Goal: Information Seeking & Learning: Learn about a topic

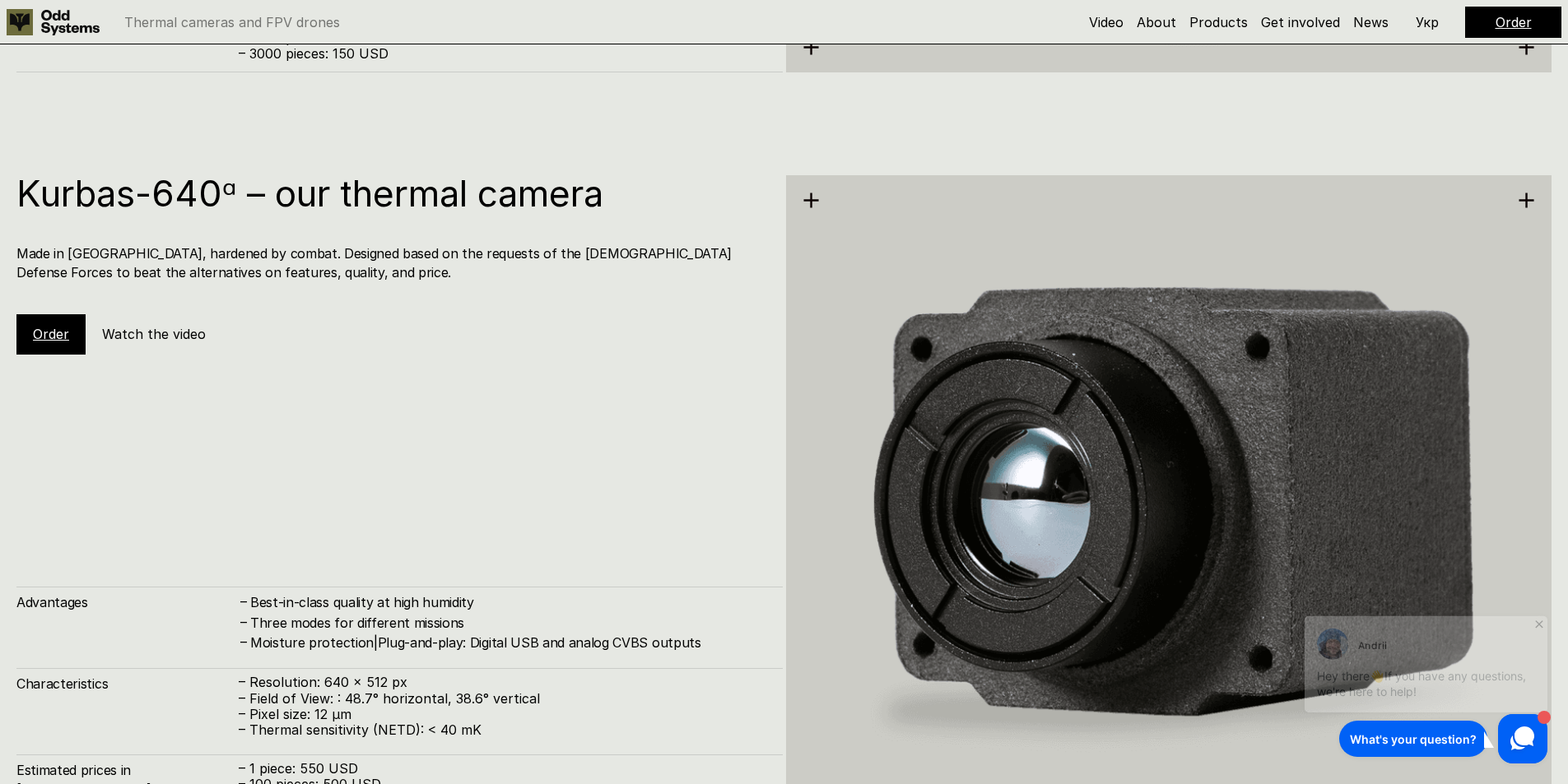
scroll to position [3023, 0]
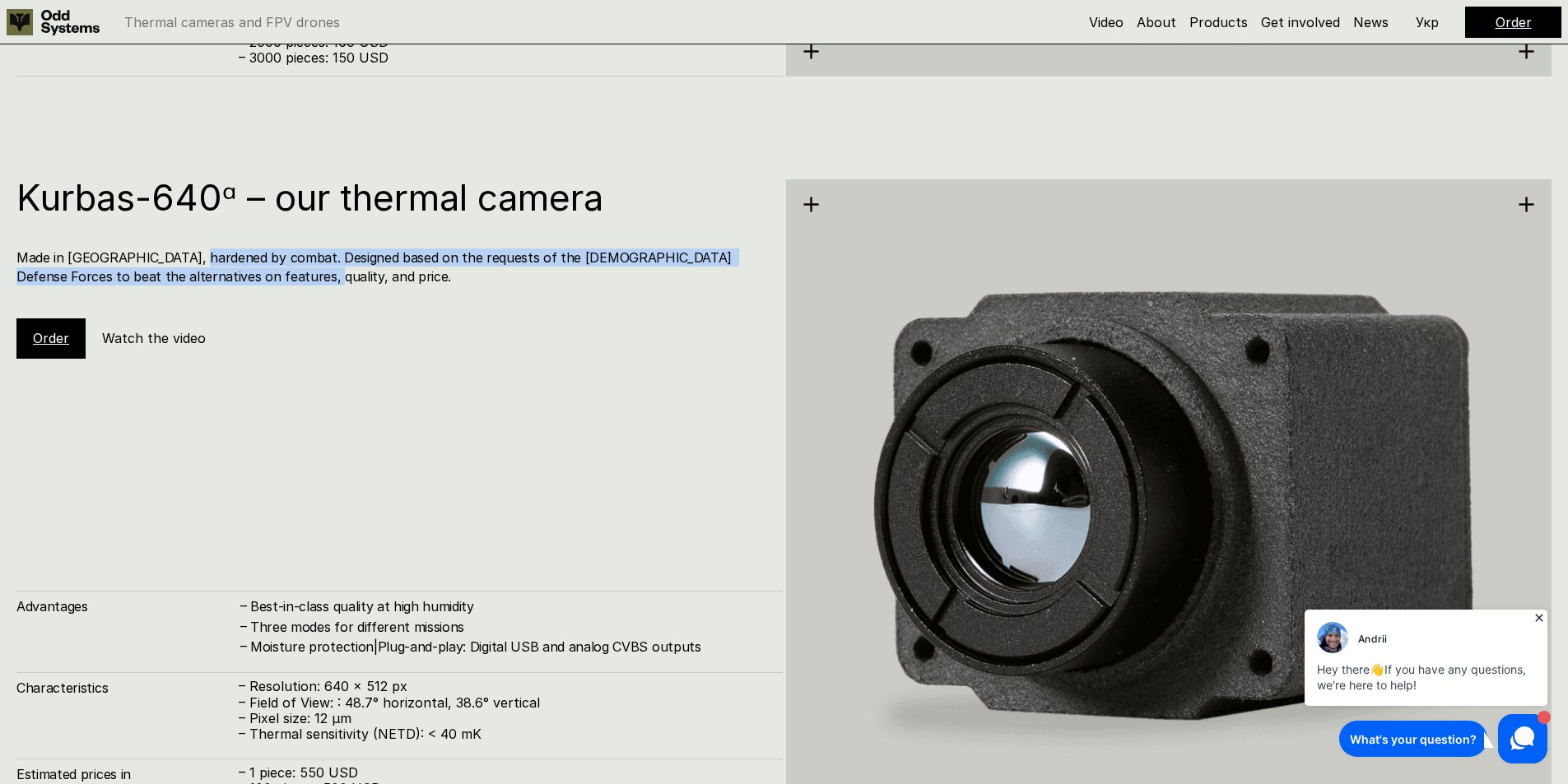
drag, startPoint x: 190, startPoint y: 254, endPoint x: 269, endPoint y: 273, distance: 81.3
click at [269, 273] on h4 "Made in [GEOGRAPHIC_DATA], hardened by combat. Designed based on the requests o…" at bounding box center [391, 267] width 750 height 37
drag, startPoint x: 269, startPoint y: 273, endPoint x: 102, endPoint y: 242, distance: 169.9
click at [104, 242] on div "Kurbas-640ᵅ – our thermal camera Made in [GEOGRAPHIC_DATA], hardened by combat.…" at bounding box center [399, 268] width 766 height 178
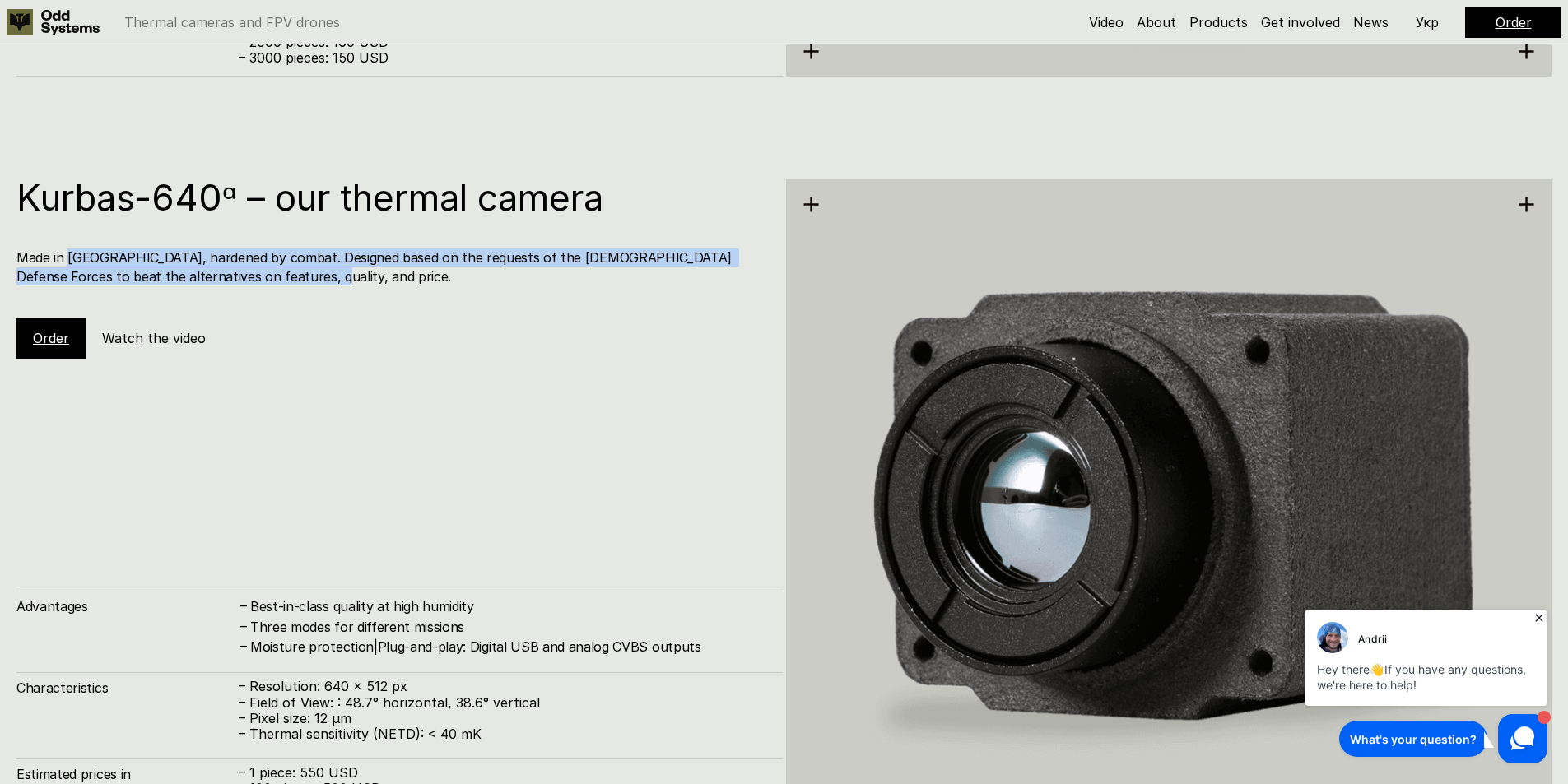
click at [102, 242] on div "Kurbas-640ᵅ – our thermal camera Made in [GEOGRAPHIC_DATA], hardened by combat.…" at bounding box center [399, 268] width 766 height 178
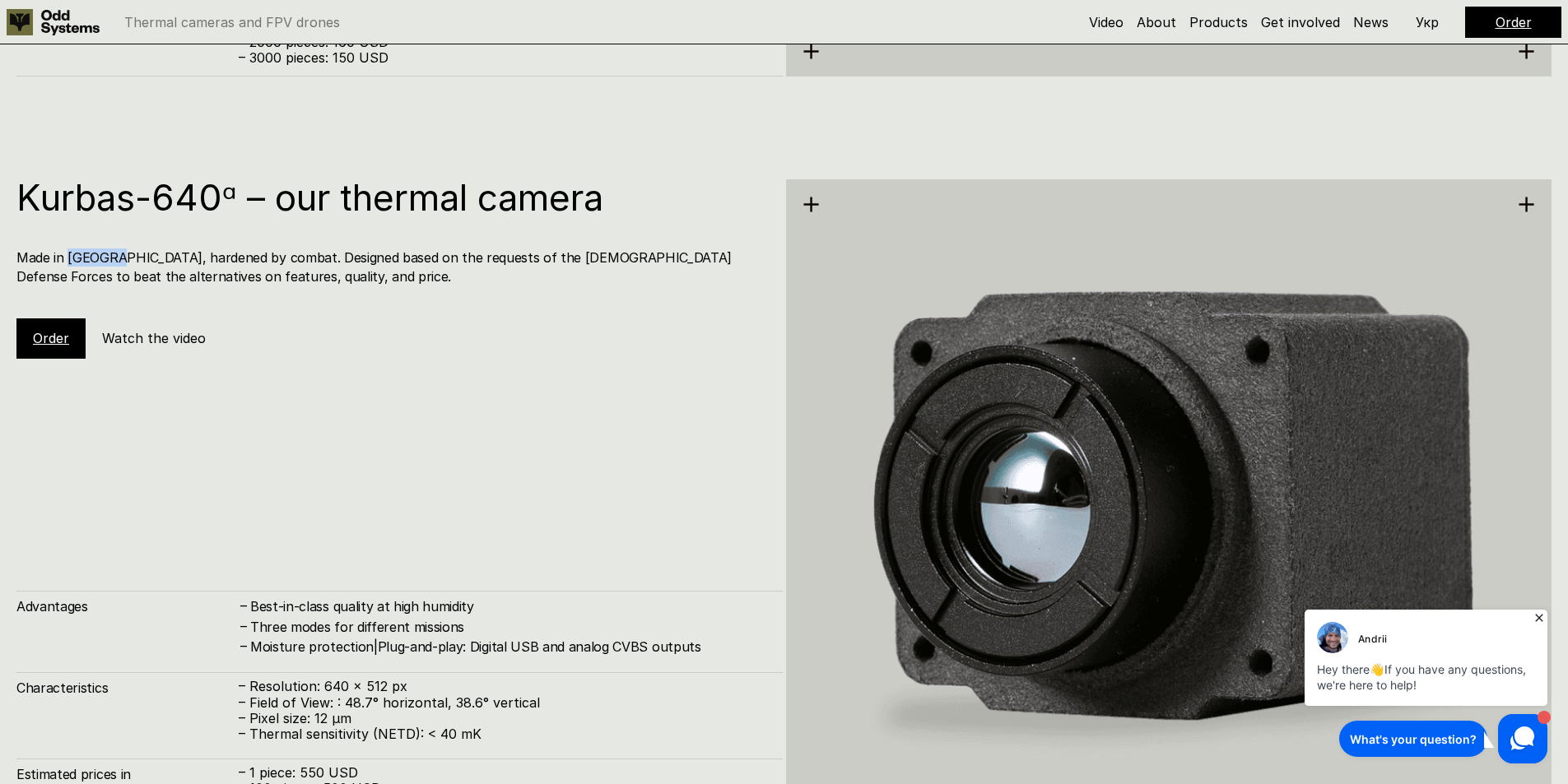
click at [102, 242] on div "Kurbas-640ᵅ – our thermal camera Made in [GEOGRAPHIC_DATA], hardened by combat.…" at bounding box center [399, 268] width 766 height 178
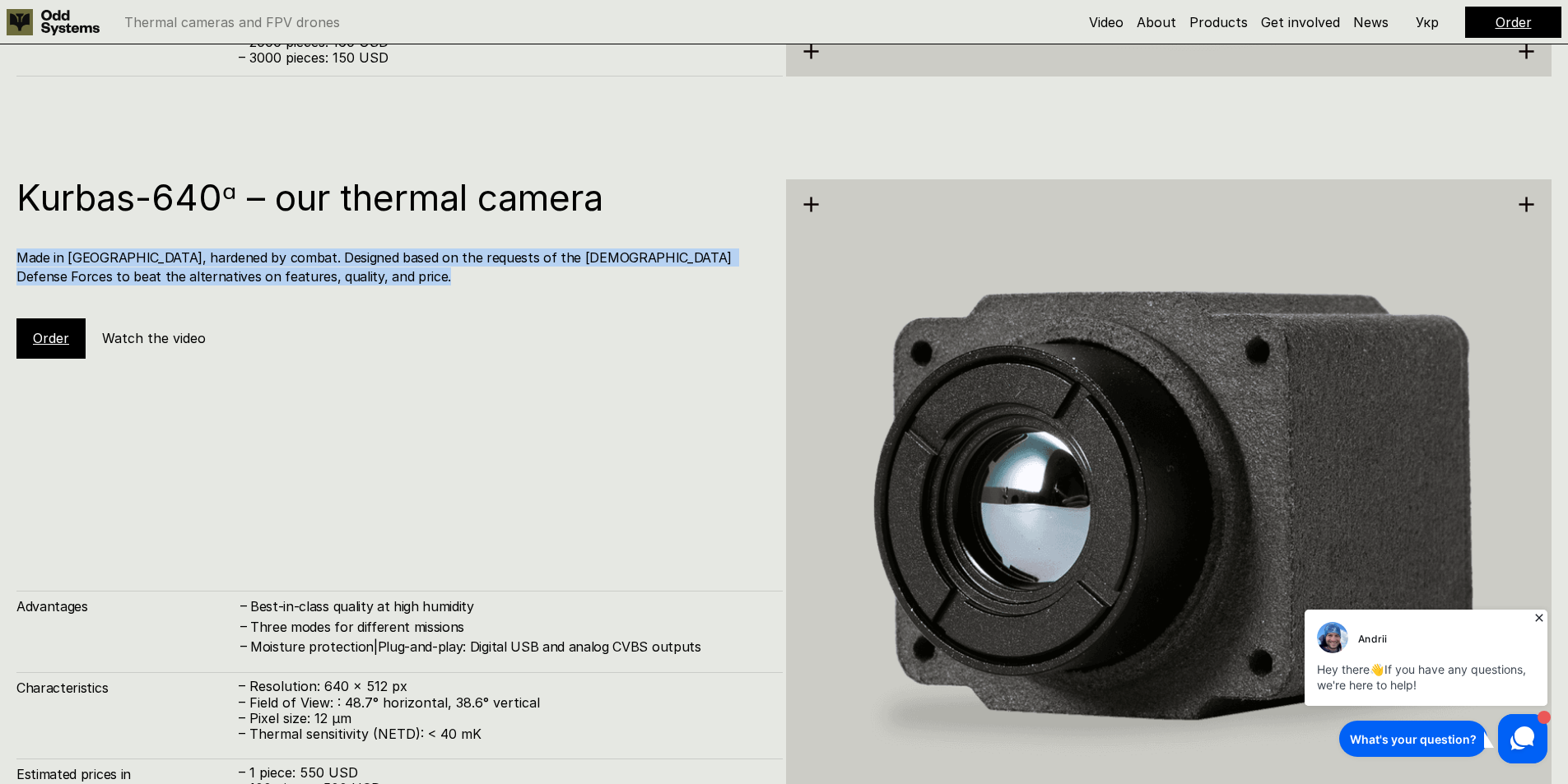
drag, startPoint x: 102, startPoint y: 242, endPoint x: 193, endPoint y: 259, distance: 92.6
click at [191, 260] on div "Kurbas-640ᵅ – our thermal camera Made in [GEOGRAPHIC_DATA], hardened by combat.…" at bounding box center [399, 268] width 766 height 178
click at [193, 259] on h4 "Made in [GEOGRAPHIC_DATA], hardened by combat. Designed based on the requests o…" at bounding box center [391, 267] width 750 height 37
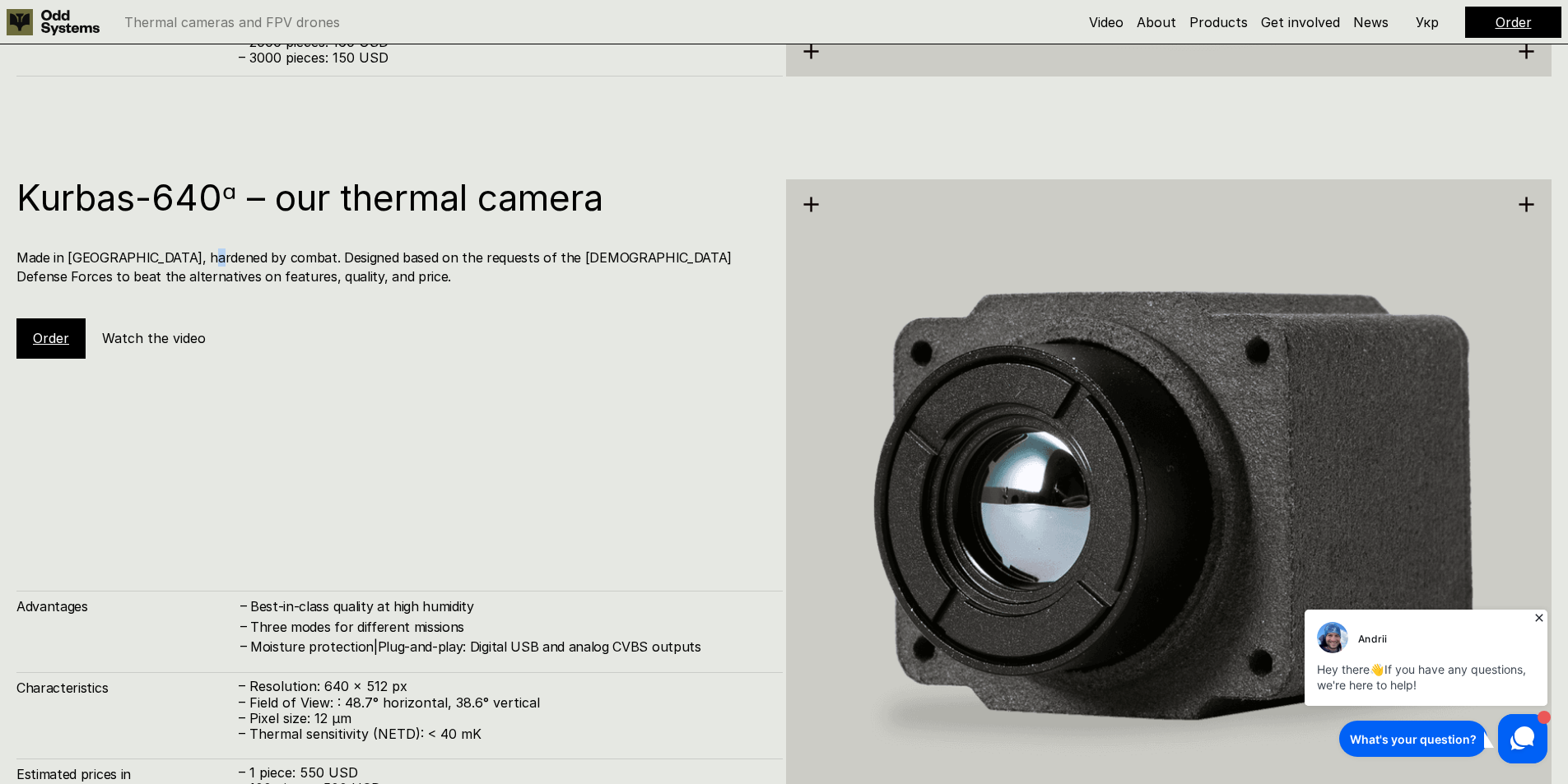
click at [193, 259] on h4 "Made in [GEOGRAPHIC_DATA], hardened by combat. Designed based on the requests o…" at bounding box center [391, 267] width 750 height 37
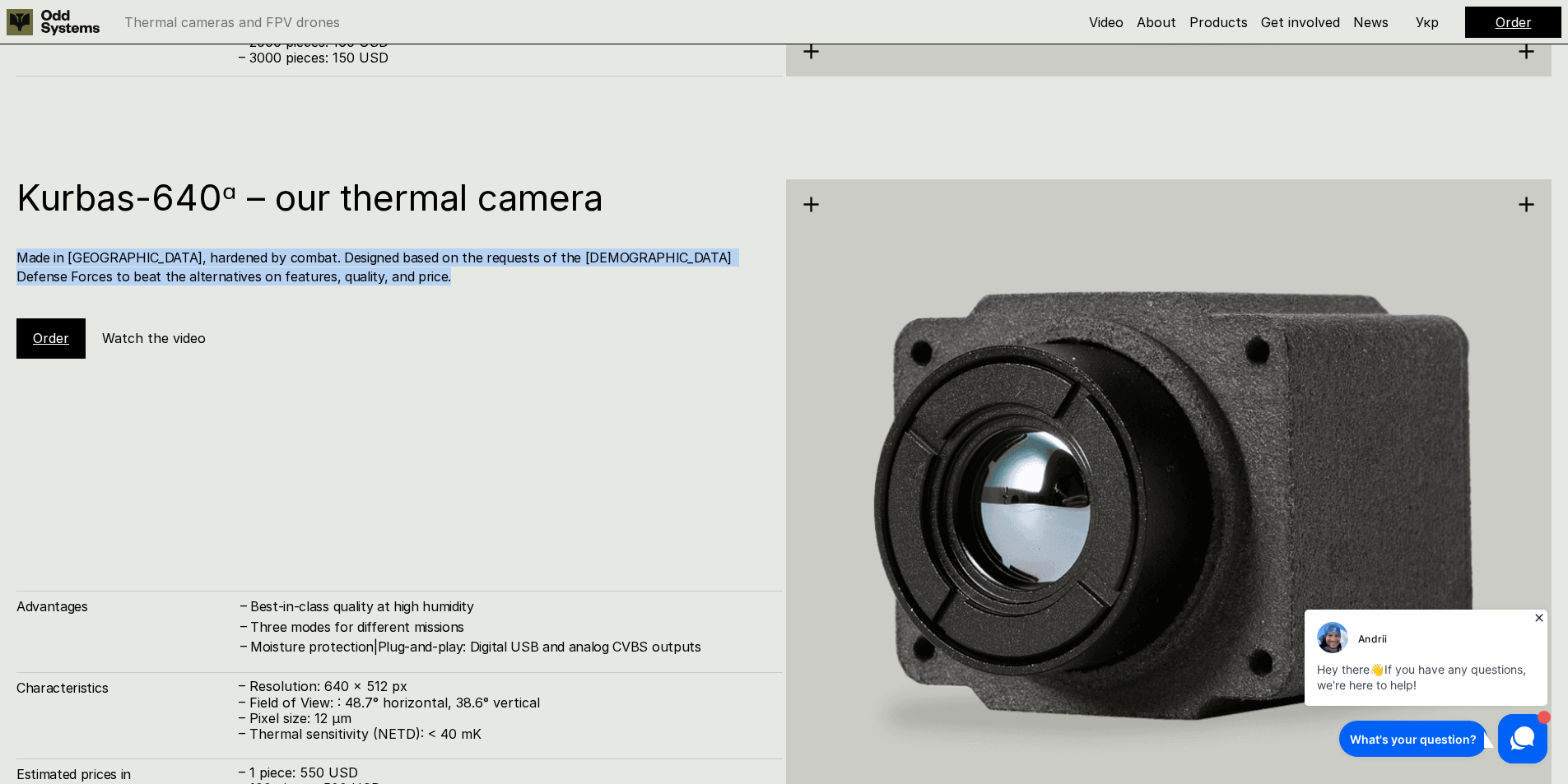
click at [193, 259] on h4 "Made in [GEOGRAPHIC_DATA], hardened by combat. Designed based on the requests o…" at bounding box center [391, 267] width 750 height 37
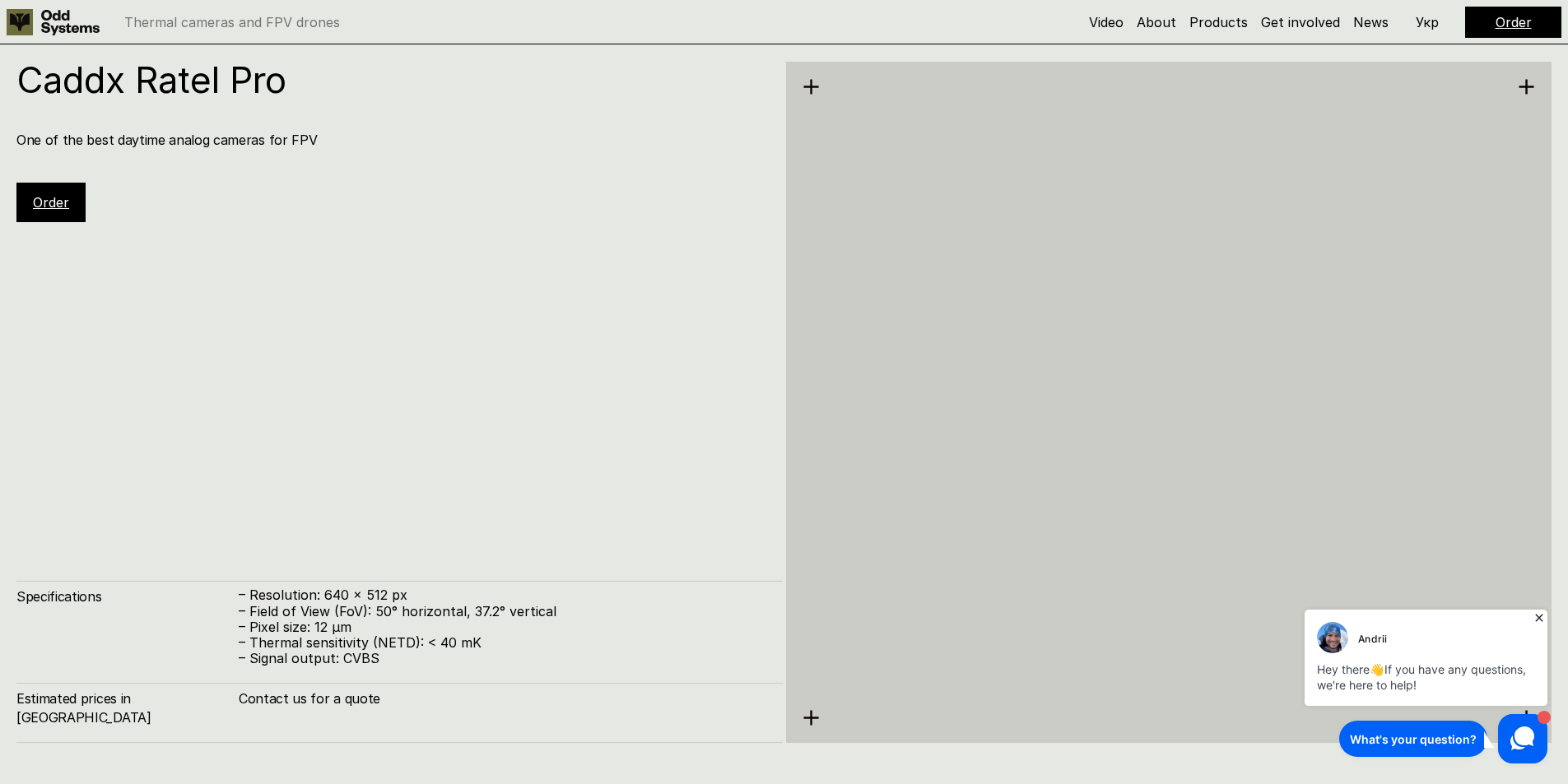
scroll to position [5490, 0]
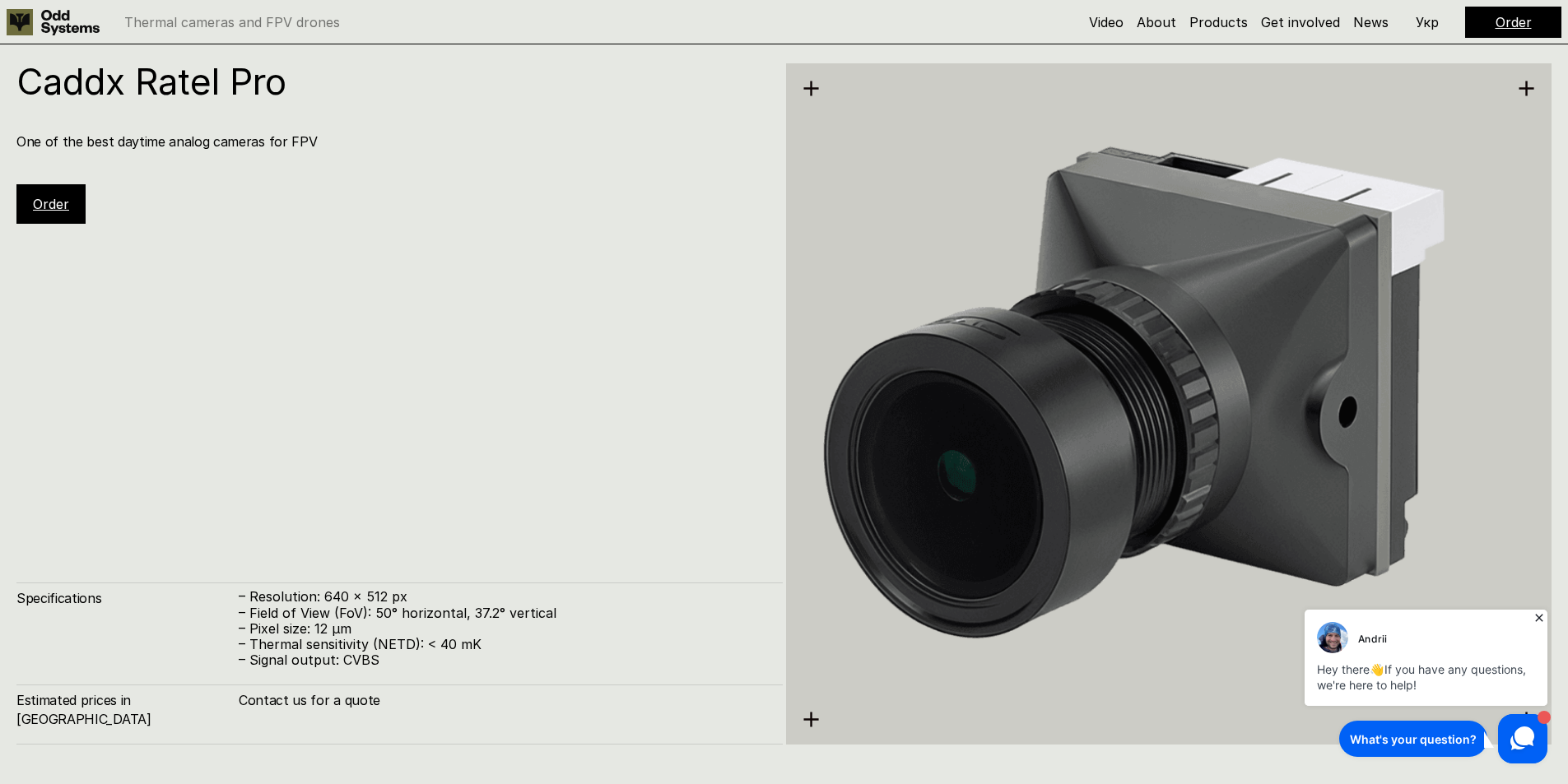
click at [169, 136] on h4 "One of the best daytime analog cameras for FPV" at bounding box center [391, 141] width 750 height 18
click at [190, 138] on h4 "One of the best daytime analog cameras for FPV" at bounding box center [391, 141] width 750 height 18
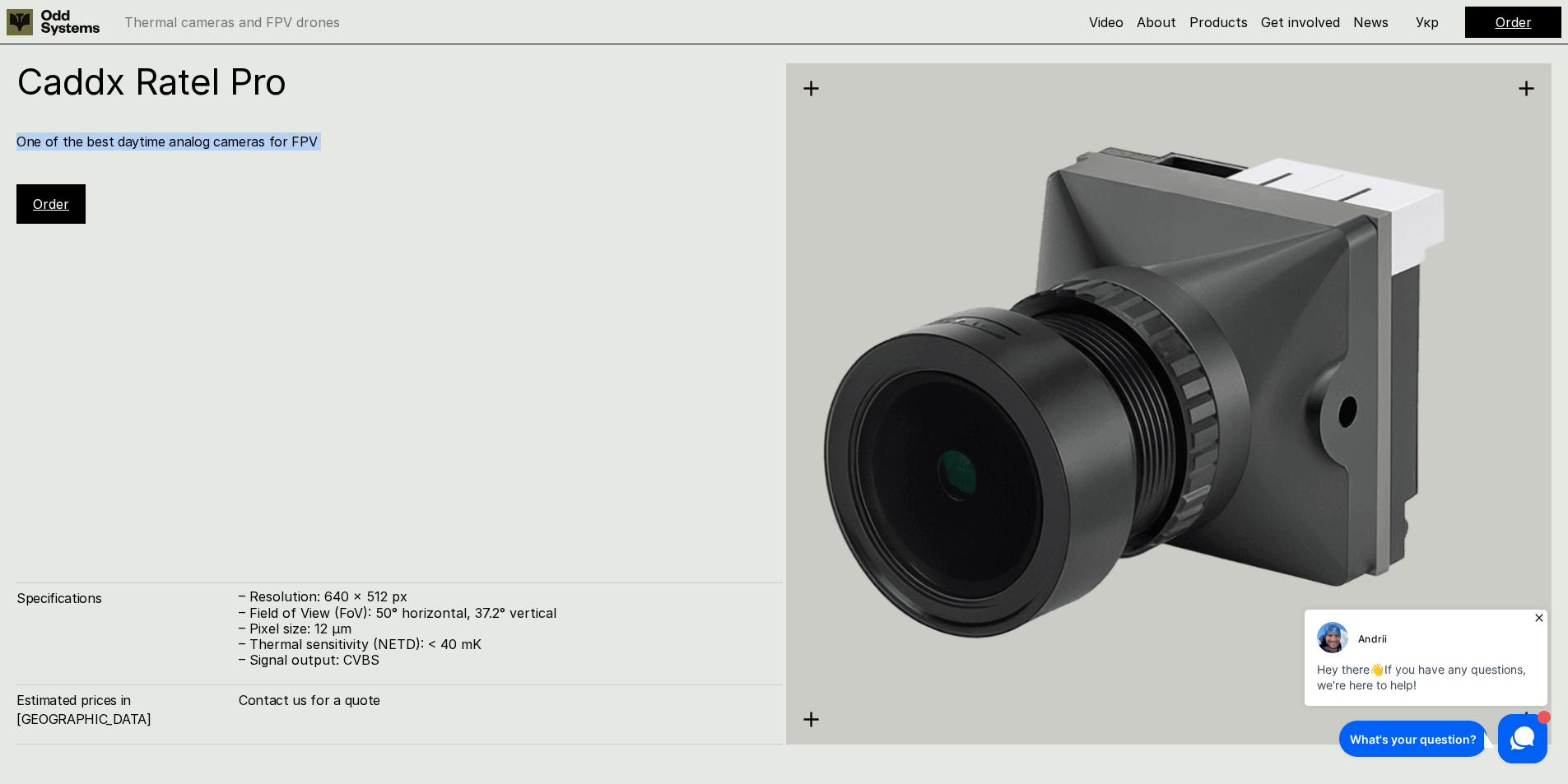
click at [190, 138] on h4 "One of the best daytime analog cameras for FPV" at bounding box center [391, 141] width 750 height 18
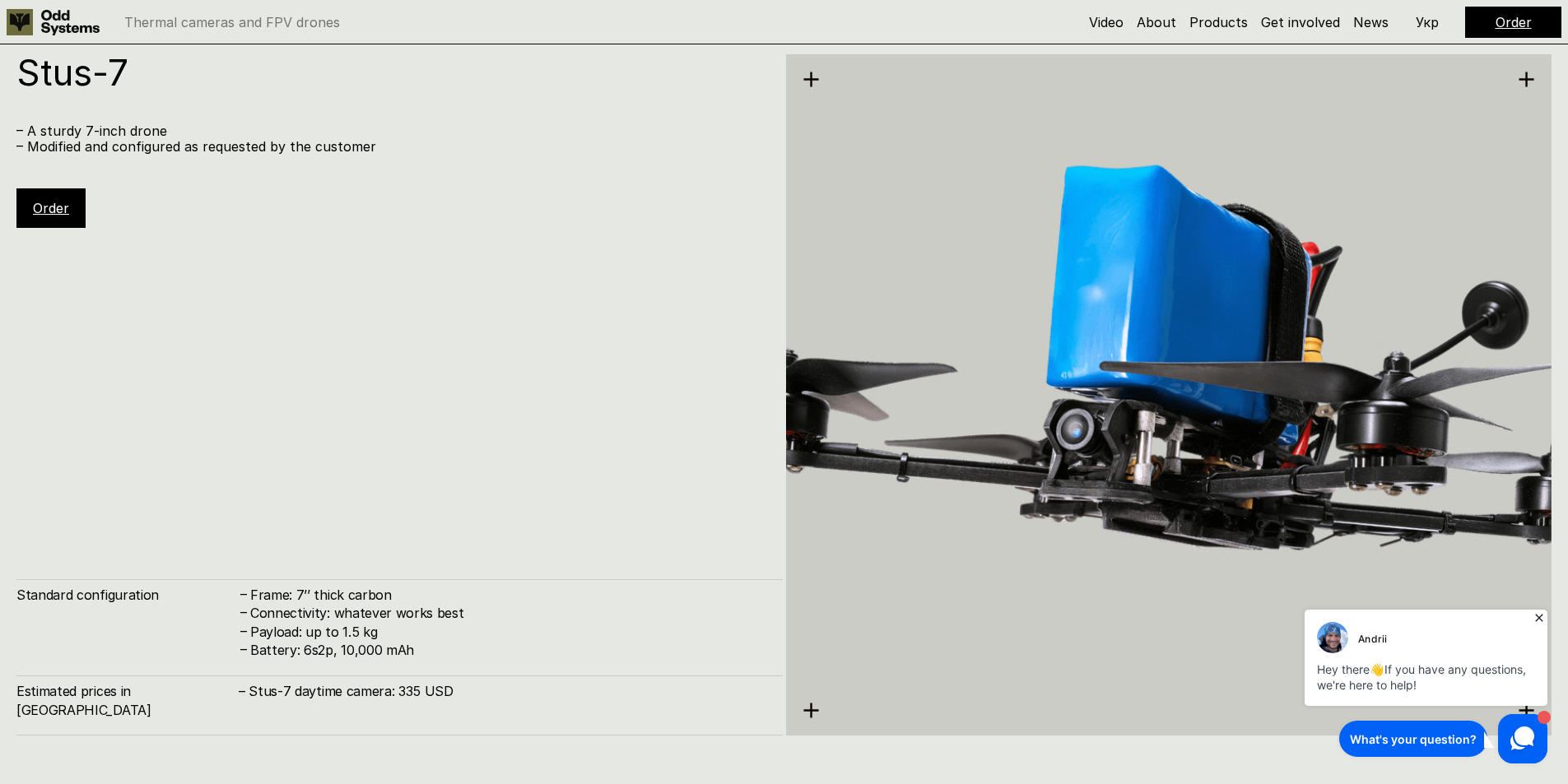
scroll to position [6312, 0]
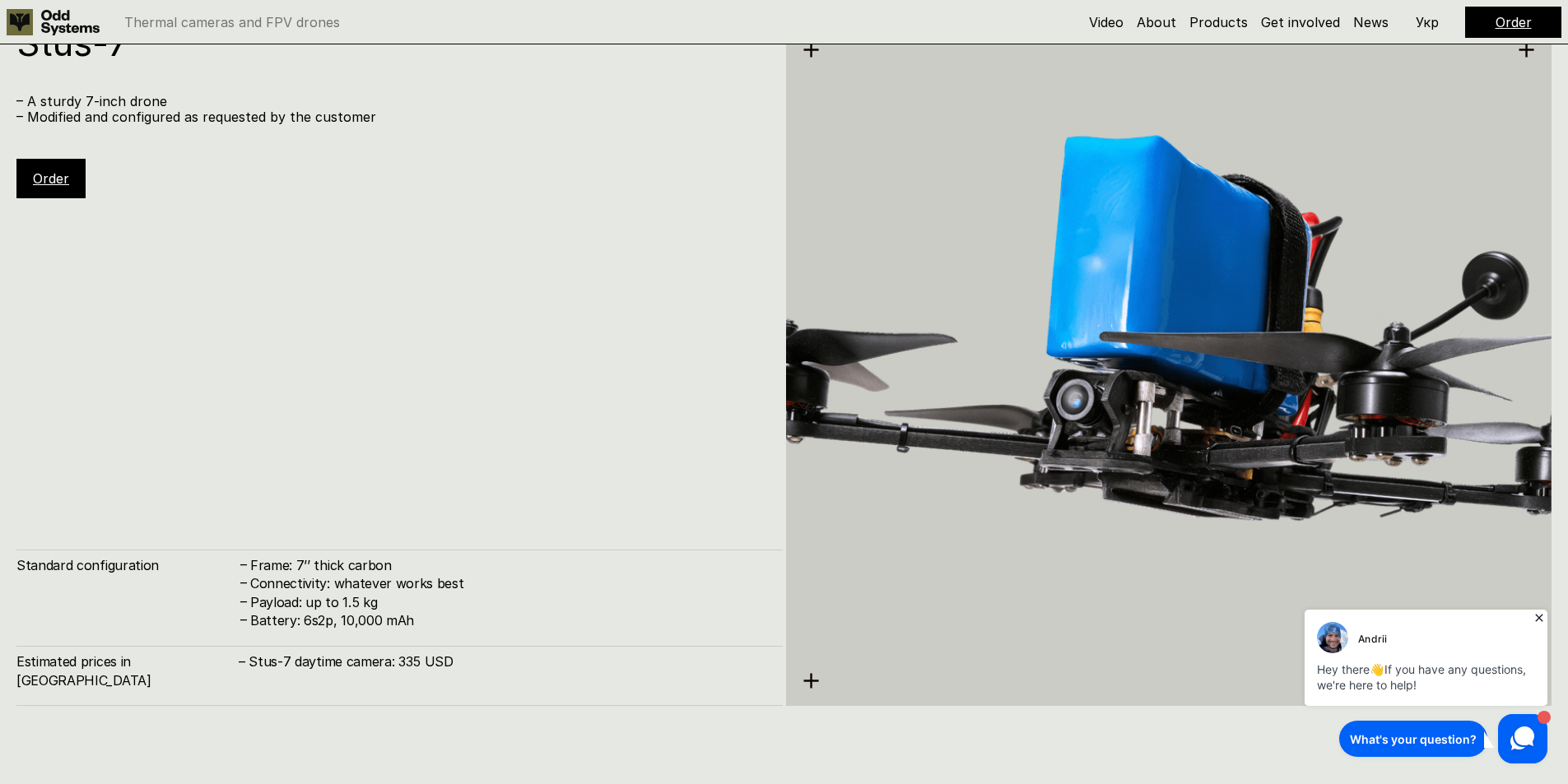
click at [807, 687] on icon at bounding box center [811, 681] width 18 height 18
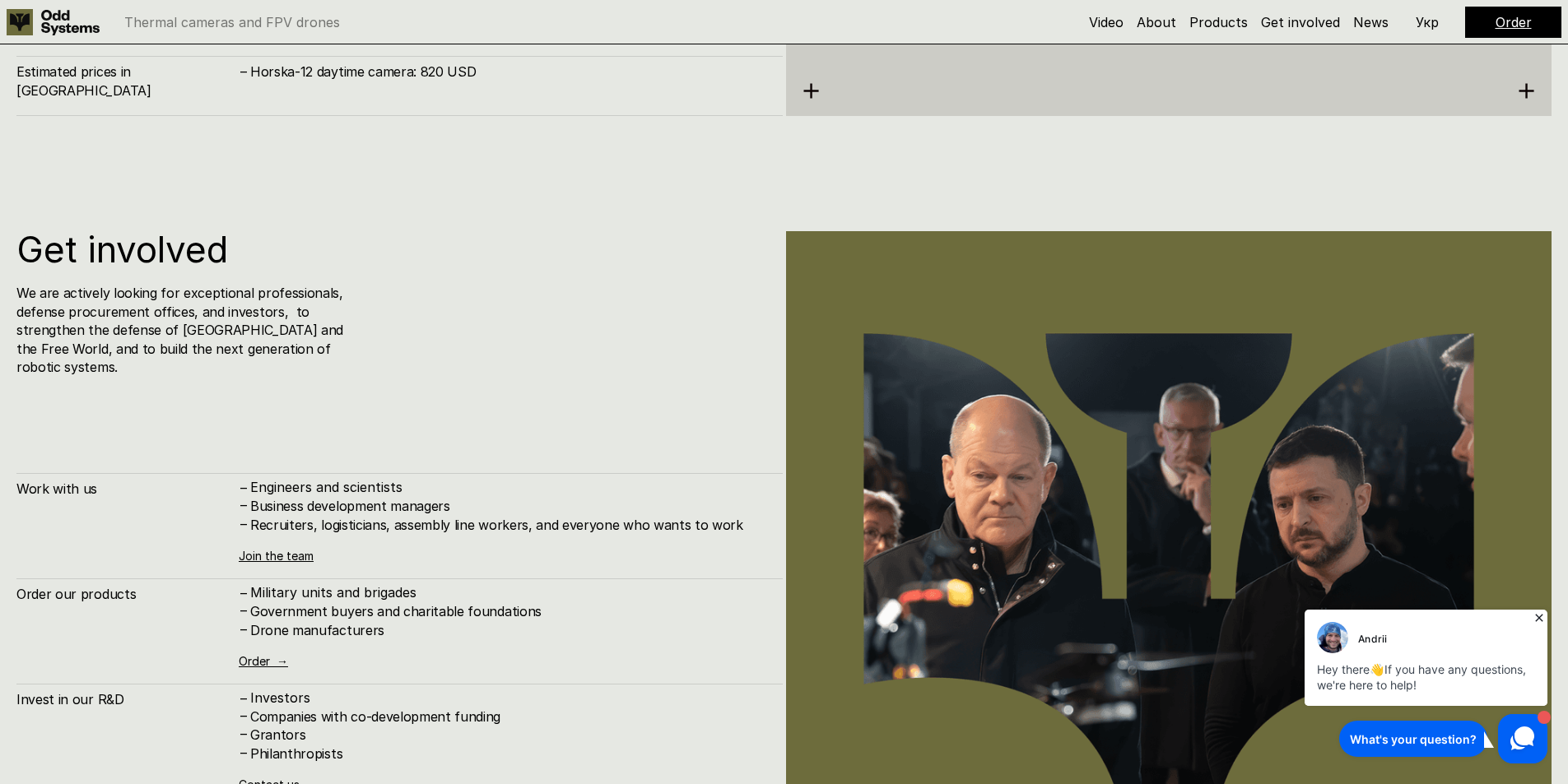
scroll to position [9356, 0]
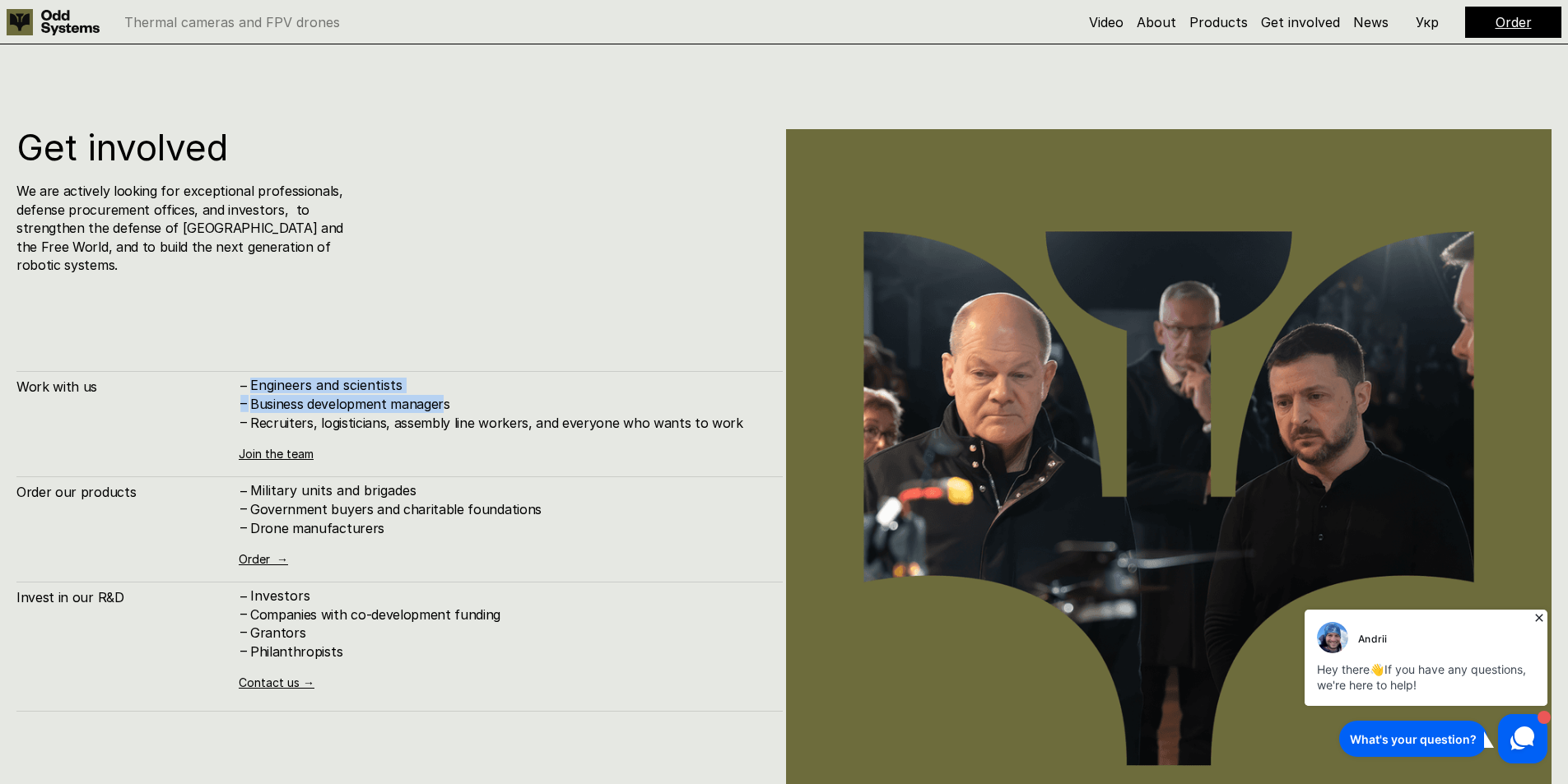
drag, startPoint x: 246, startPoint y: 361, endPoint x: 460, endPoint y: 392, distance: 216.2
click at [453, 390] on div "– Engineers and scientists – Business development managers – Recruiters, logist…" at bounding box center [502, 404] width 527 height 54
click at [467, 395] on h4 "Business development managers" at bounding box center [509, 404] width 516 height 18
drag, startPoint x: 483, startPoint y: 406, endPoint x: 241, endPoint y: 352, distance: 248.0
click at [241, 352] on div "Get involved We are actively looking for exceptional professionals, defense pro…" at bounding box center [399, 553] width 766 height 848
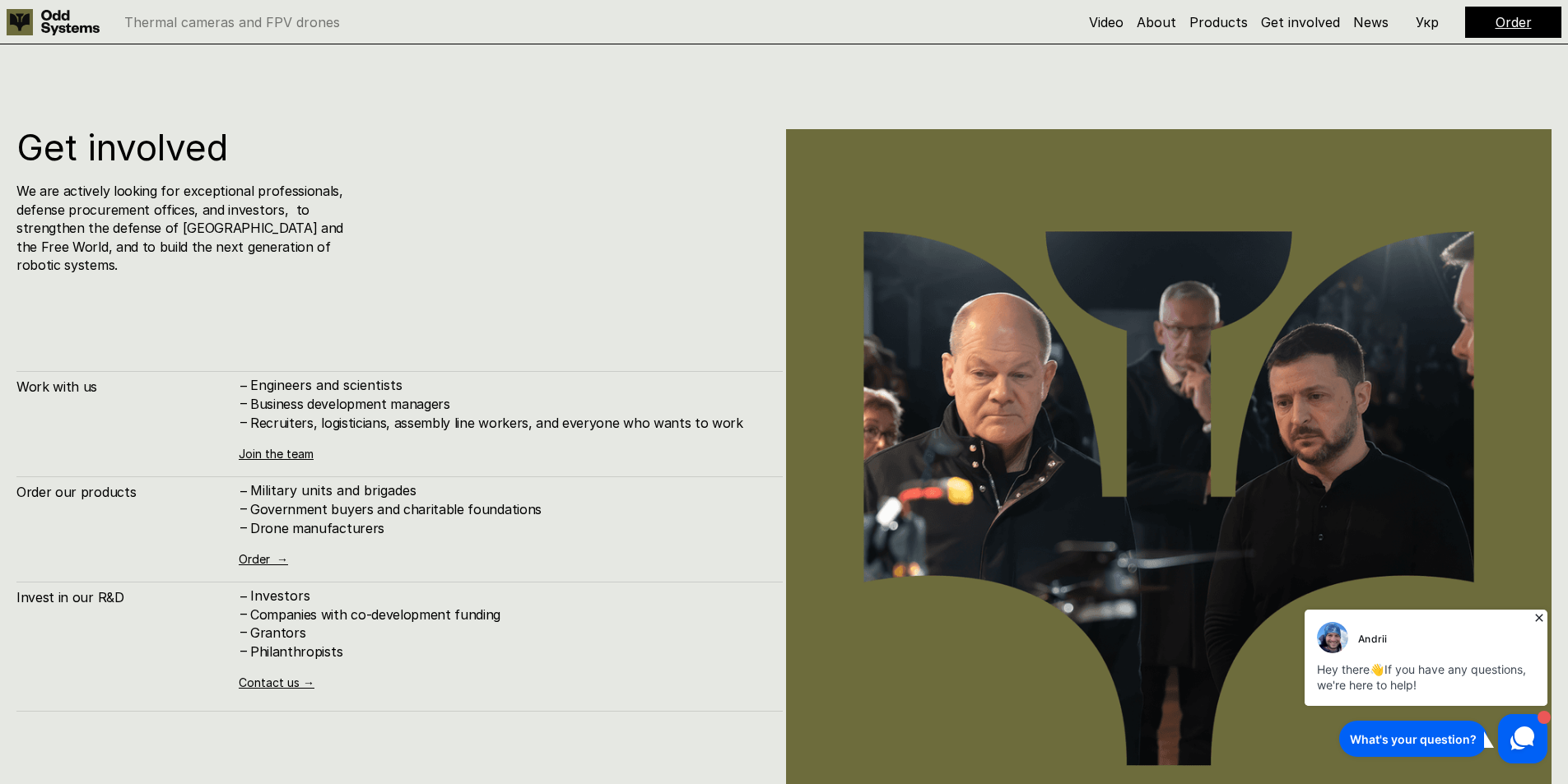
click at [242, 351] on div "Get involved We are actively looking for exceptional professionals, defense pro…" at bounding box center [399, 553] width 766 height 848
drag, startPoint x: 395, startPoint y: 396, endPoint x: 546, endPoint y: 407, distance: 151.4
click at [541, 407] on div "Get involved We are actively looking for exceptional professionals, defense pro…" at bounding box center [399, 553] width 766 height 848
click at [548, 414] on h4 "Recruiters, logisticians, assembly line workers, and everyone who wants to work" at bounding box center [509, 423] width 516 height 18
drag, startPoint x: 537, startPoint y: 407, endPoint x: 358, endPoint y: 355, distance: 186.4
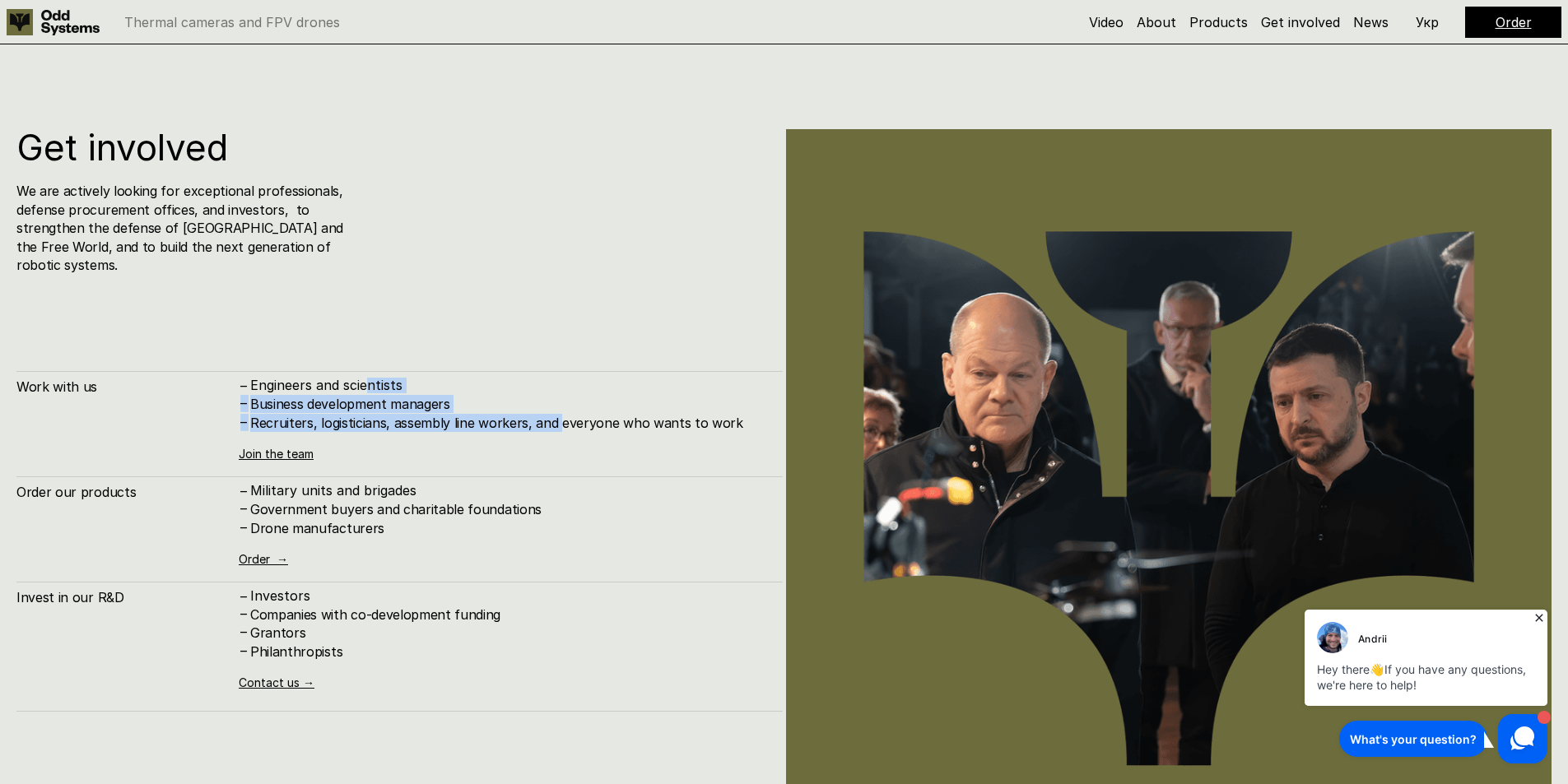
click at [359, 371] on div "Work with us – Engineers and scientists – Business development managers – Recru…" at bounding box center [399, 416] width 766 height 89
click at [355, 371] on div "Work with us – Engineers and scientists – Business development managers – Recru…" at bounding box center [399, 416] width 766 height 89
drag, startPoint x: 354, startPoint y: 357, endPoint x: 430, endPoint y: 386, distance: 81.3
click at [427, 386] on div "Work with us – Engineers and scientists – Business development managers – Recru…" at bounding box center [399, 416] width 766 height 89
click at [431, 395] on h4 "Business development managers" at bounding box center [509, 404] width 516 height 18
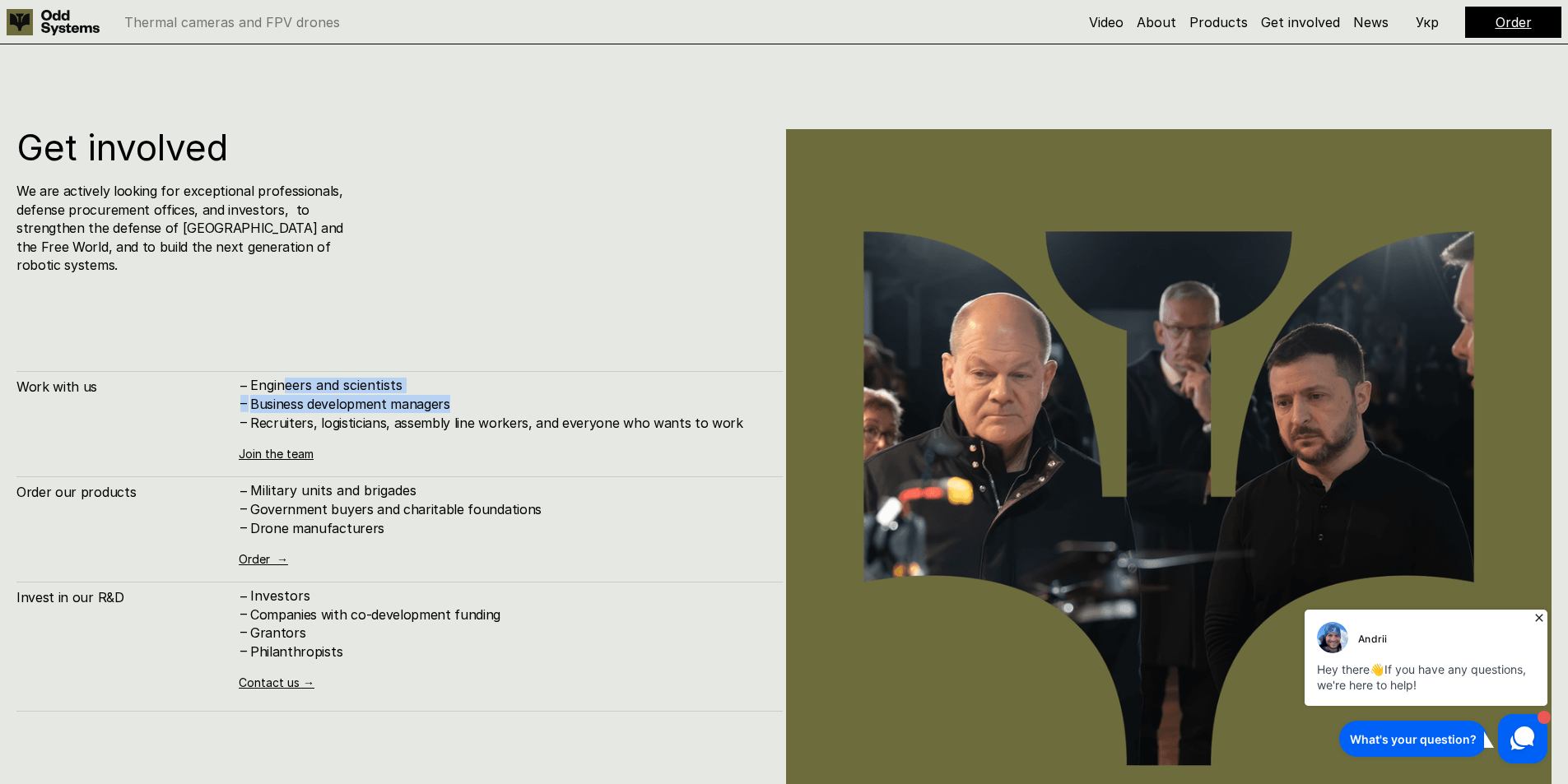
drag, startPoint x: 284, startPoint y: 367, endPoint x: 494, endPoint y: 397, distance: 212.1
click at [494, 397] on div "– Engineers and scientists – Business development managers – Recruiters, logist…" at bounding box center [502, 404] width 527 height 54
click at [496, 414] on h4 "Recruiters, logisticians, assembly line workers, and everyone who wants to work" at bounding box center [509, 423] width 516 height 18
drag, startPoint x: 516, startPoint y: 408, endPoint x: 317, endPoint y: 358, distance: 205.2
click at [321, 371] on div "Work with us – Engineers and scientists – Business development managers – Recru…" at bounding box center [399, 416] width 766 height 89
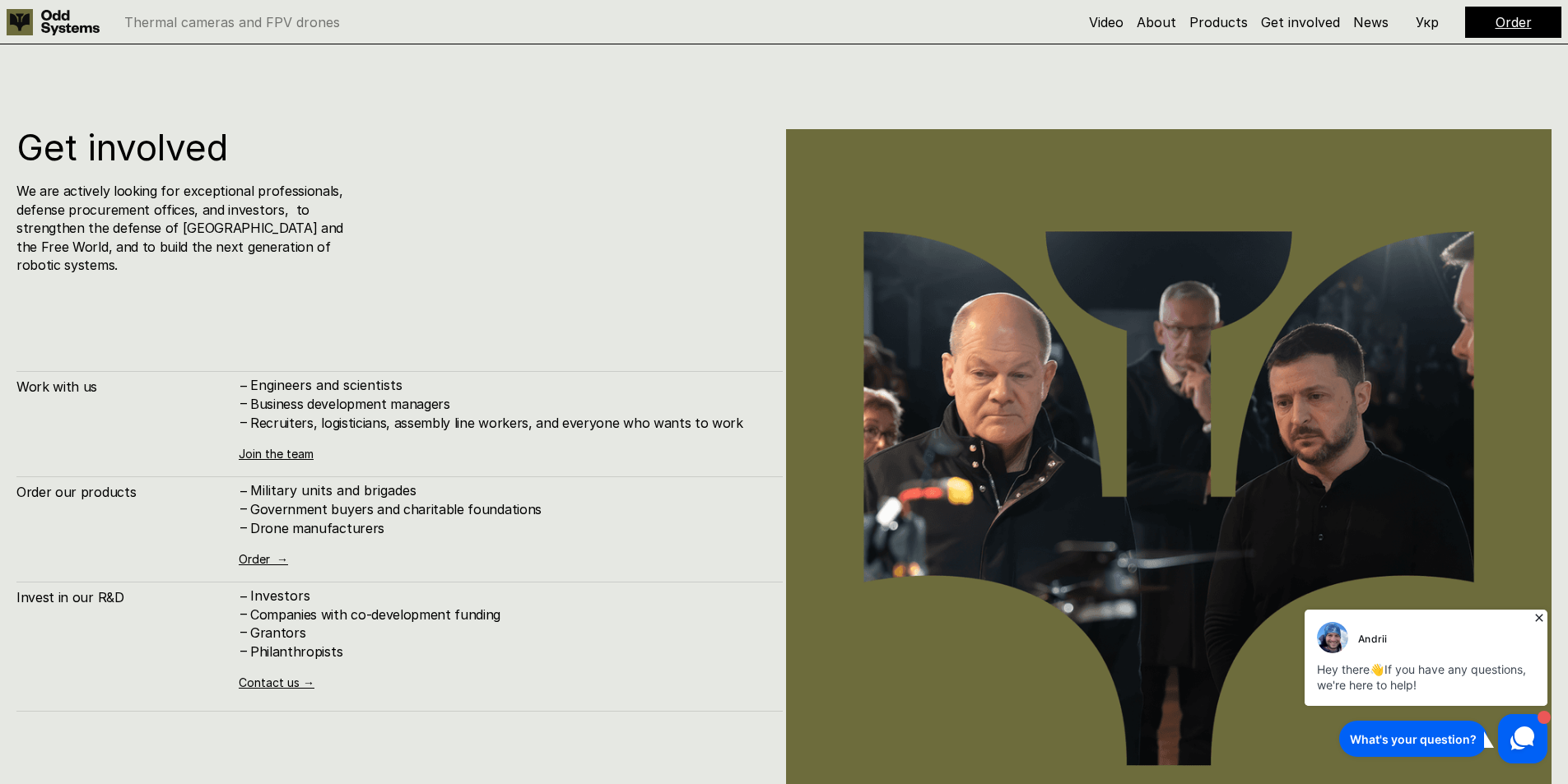
click at [317, 371] on div "Work with us – Engineers and scientists – Business development managers – Recru…" at bounding box center [399, 416] width 766 height 89
drag, startPoint x: 317, startPoint y: 358, endPoint x: 452, endPoint y: 412, distance: 145.4
click at [451, 412] on div "Work with us – Engineers and scientists – Business development managers – Recru…" at bounding box center [399, 416] width 766 height 89
click at [452, 414] on h4 "Recruiters, logisticians, assembly line workers, and everyone who wants to work" at bounding box center [509, 423] width 516 height 18
drag, startPoint x: 452, startPoint y: 412, endPoint x: 313, endPoint y: 367, distance: 146.1
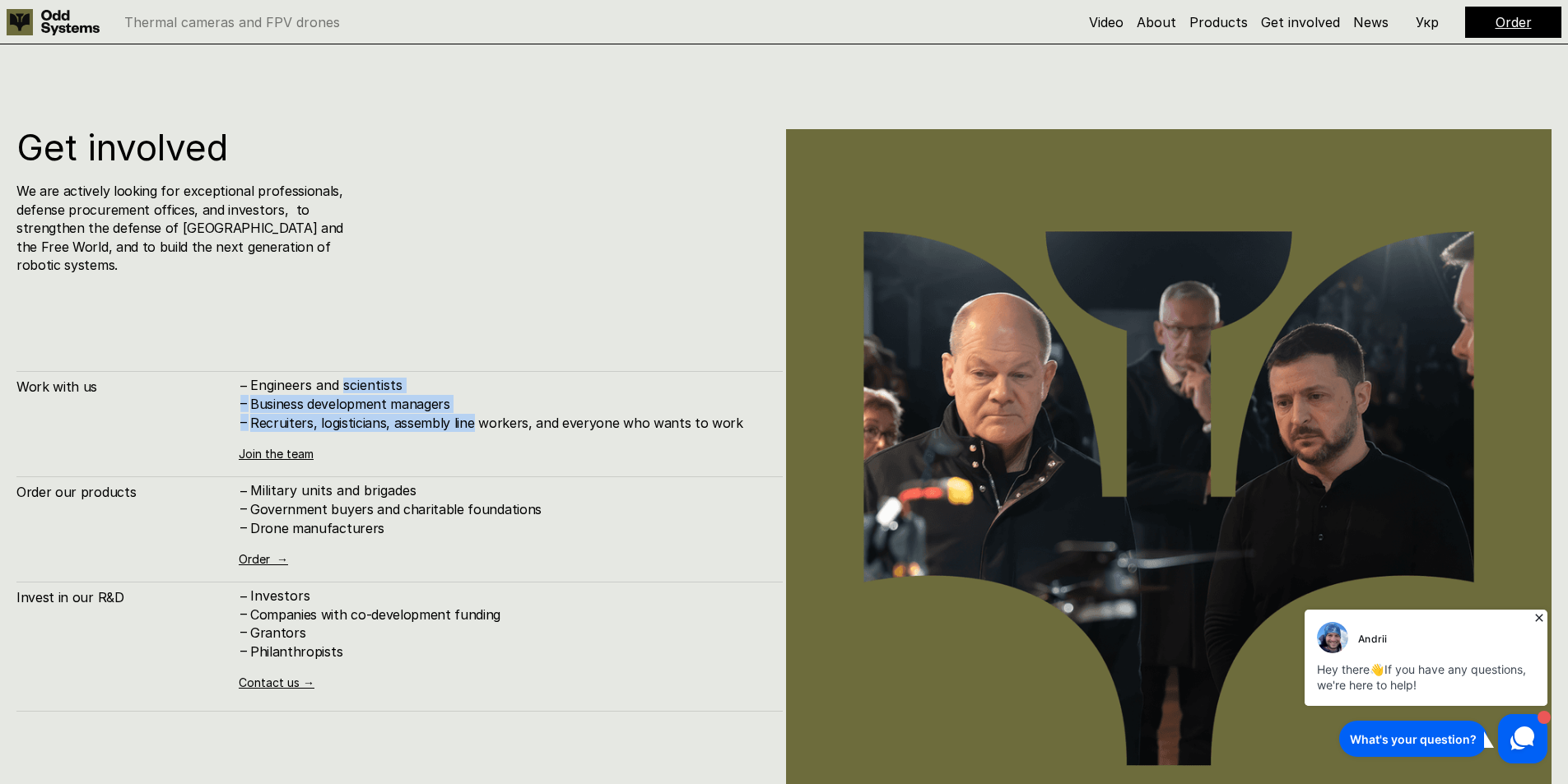
click at [315, 377] on div "– Engineers and scientists – Business development managers – Recruiters, logist…" at bounding box center [502, 404] width 527 height 54
click at [313, 377] on p "Engineers and scientists" at bounding box center [509, 385] width 516 height 16
drag, startPoint x: 313, startPoint y: 367, endPoint x: 437, endPoint y: 412, distance: 131.9
click at [436, 412] on div "– Engineers and scientists – Business development managers – Recruiters, logist…" at bounding box center [502, 404] width 527 height 54
click at [437, 414] on h4 "Recruiters, logisticians, assembly line workers, and everyone who wants to work" at bounding box center [509, 423] width 516 height 18
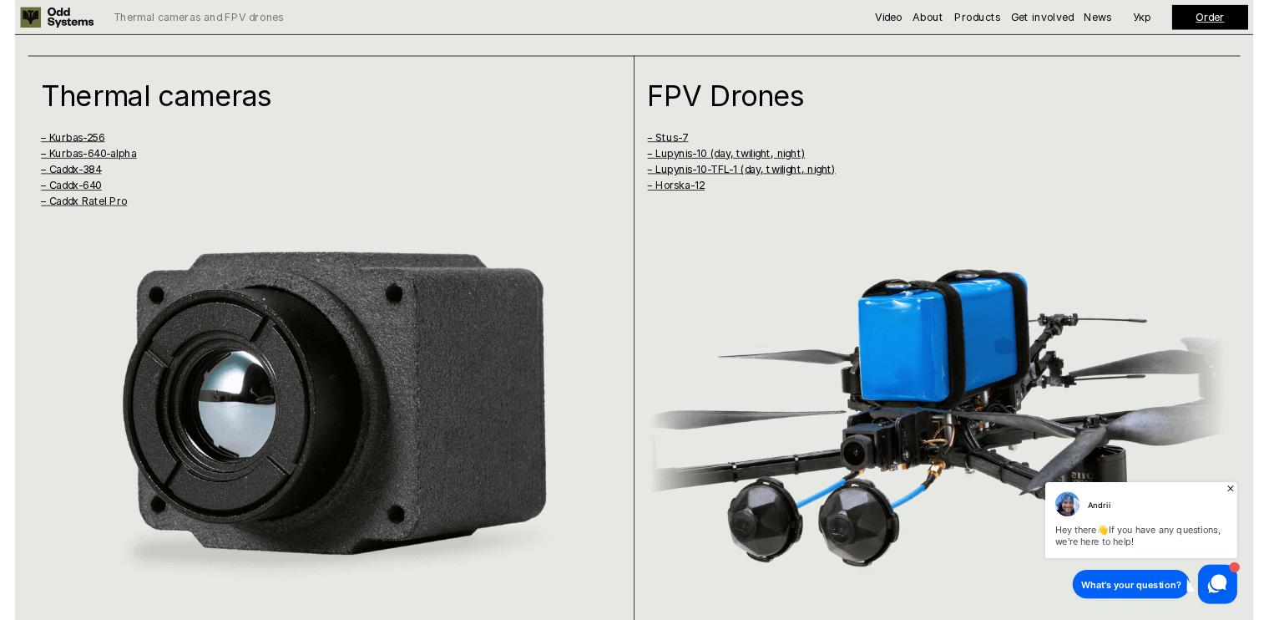
scroll to position [1567, 0]
